Goal: Check status: Check status

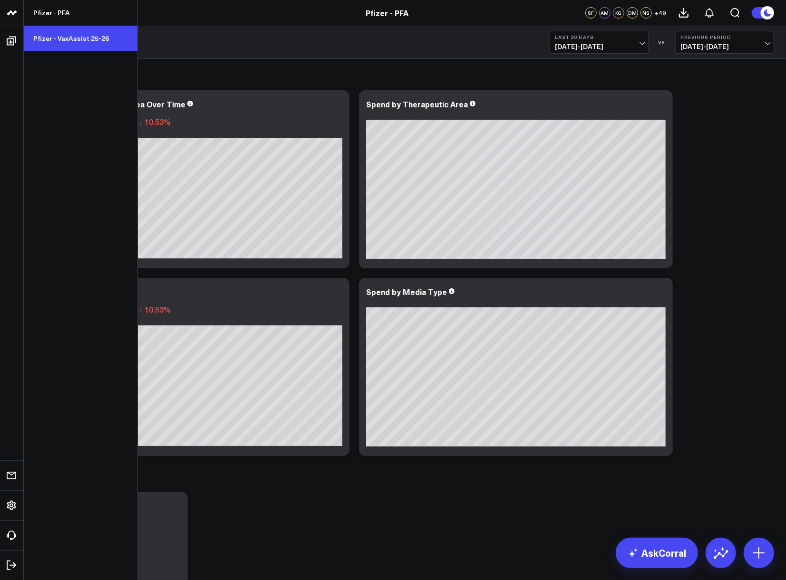
click at [67, 37] on link "Pfizer - VaxAssist 25-26" at bounding box center [81, 39] width 114 height 26
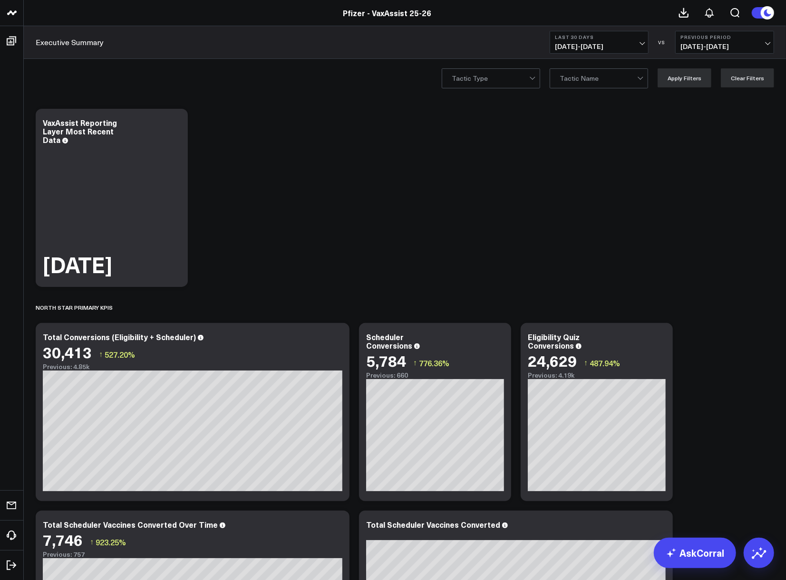
click at [641, 47] on span "[DATE] - [DATE]" at bounding box center [599, 47] width 88 height 8
click at [604, 306] on link "Custom Dates" at bounding box center [599, 304] width 98 height 18
select select "8"
select select "2025"
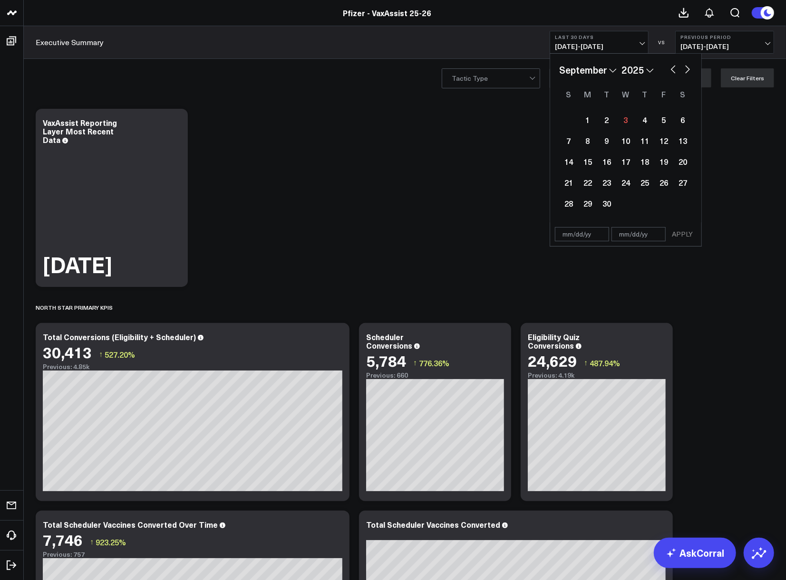
click at [671, 67] on button "button" at bounding box center [673, 68] width 10 height 11
select select "7"
select select "2025"
click at [656, 185] on div "22" at bounding box center [663, 182] width 19 height 19
type input "[DATE]"
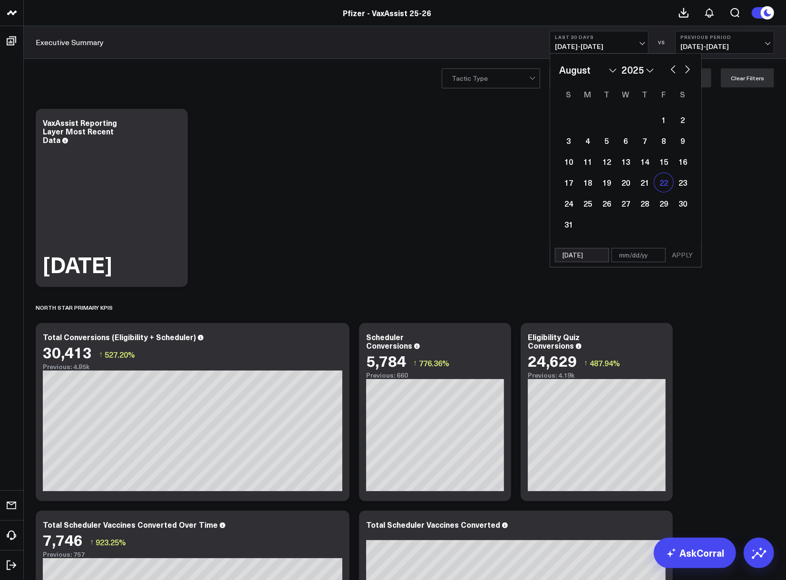
select select "7"
select select "2025"
click at [643, 201] on div "28" at bounding box center [644, 203] width 19 height 19
type input "[DATE]"
select select "7"
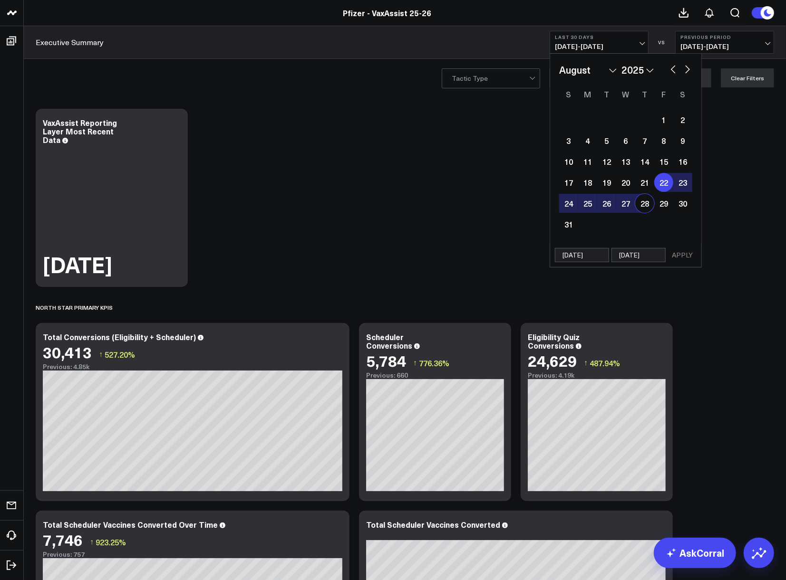
select select "2025"
click at [684, 253] on button "APPLY" at bounding box center [682, 255] width 29 height 14
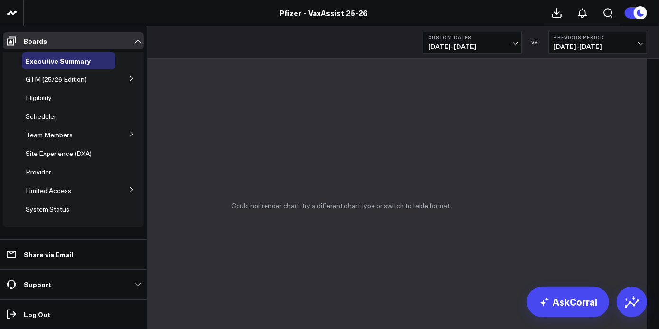
scroll to position [2633, 0]
click at [130, 80] on icon at bounding box center [132, 79] width 6 height 6
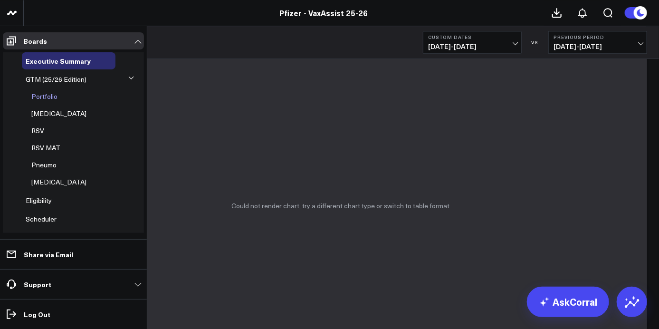
click at [47, 94] on span "Portfolio" at bounding box center [44, 96] width 26 height 9
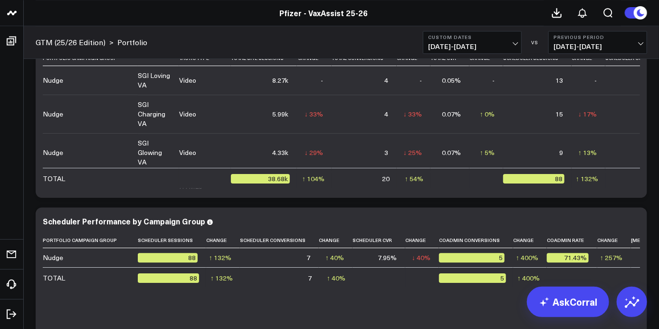
scroll to position [1013, 0]
